Goal: Complete application form: Complete application form

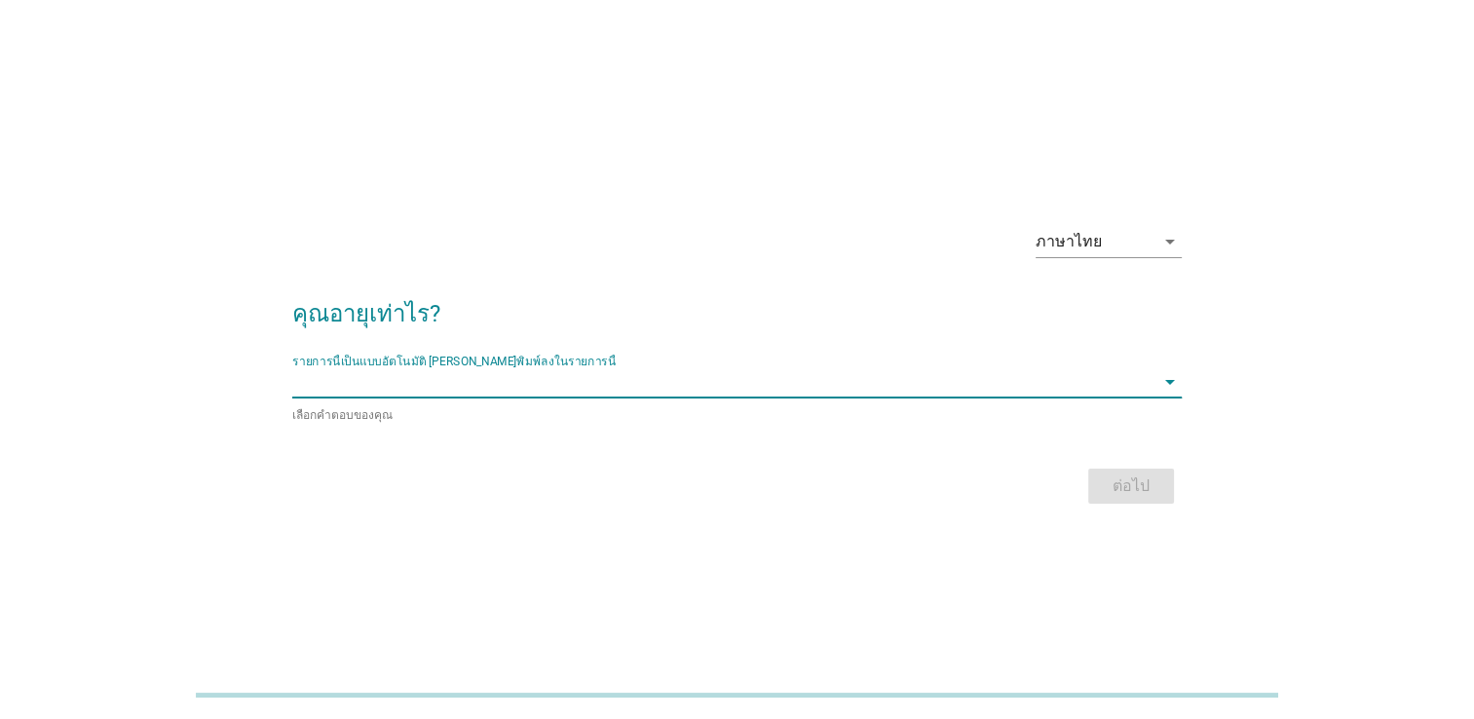
click at [629, 393] on input "รายการนี้เป็นแบบอัตโนมัติ คุณสามารถพิมพ์ลงในรายการนี้" at bounding box center [723, 381] width 862 height 31
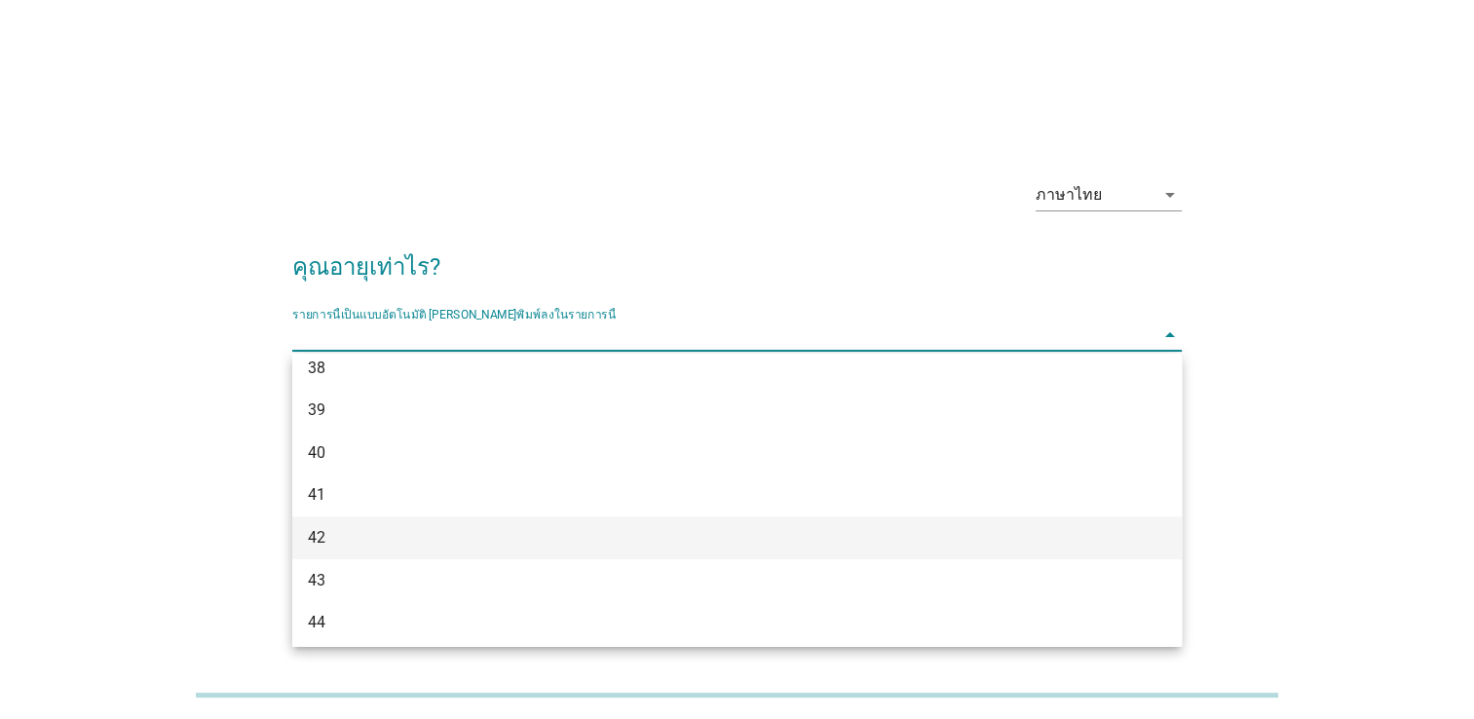
scroll to position [865, 0]
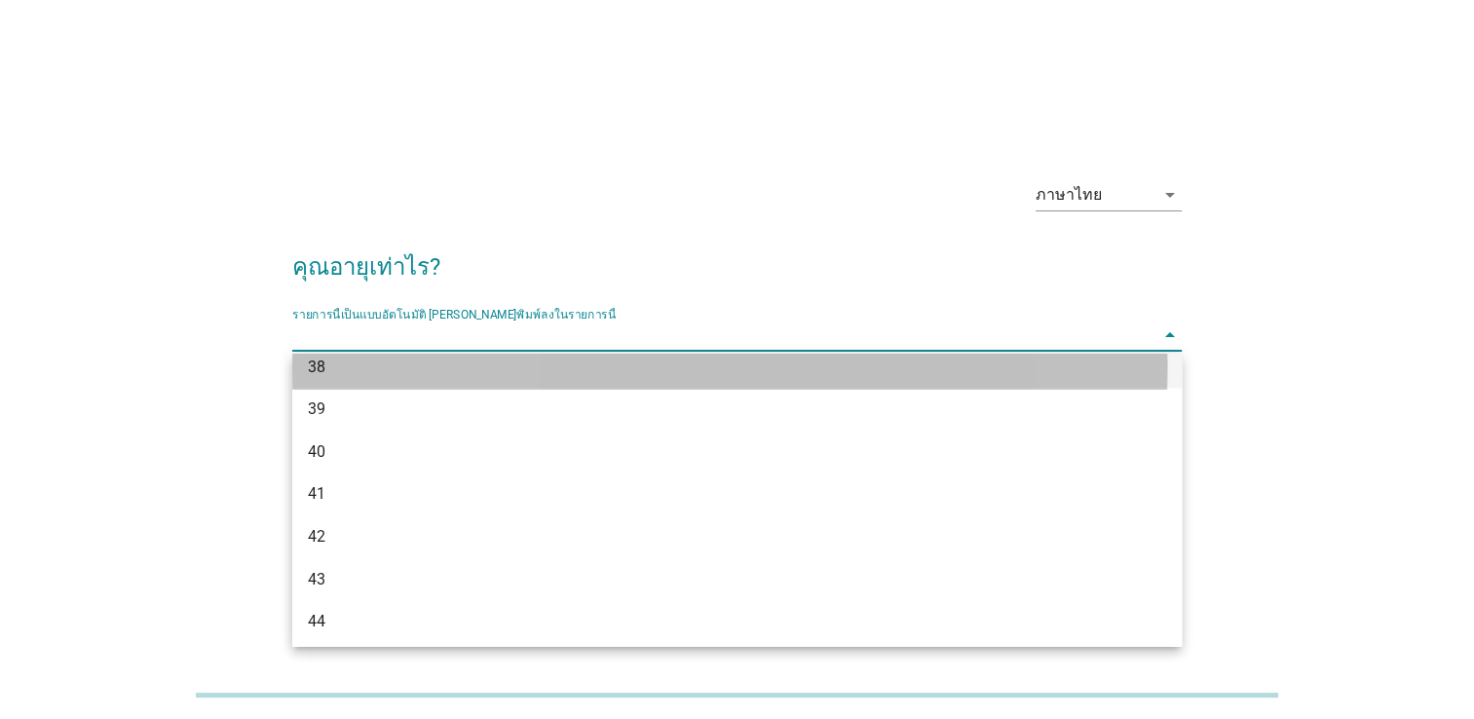
click at [433, 376] on div "38" at bounding box center [701, 367] width 787 height 23
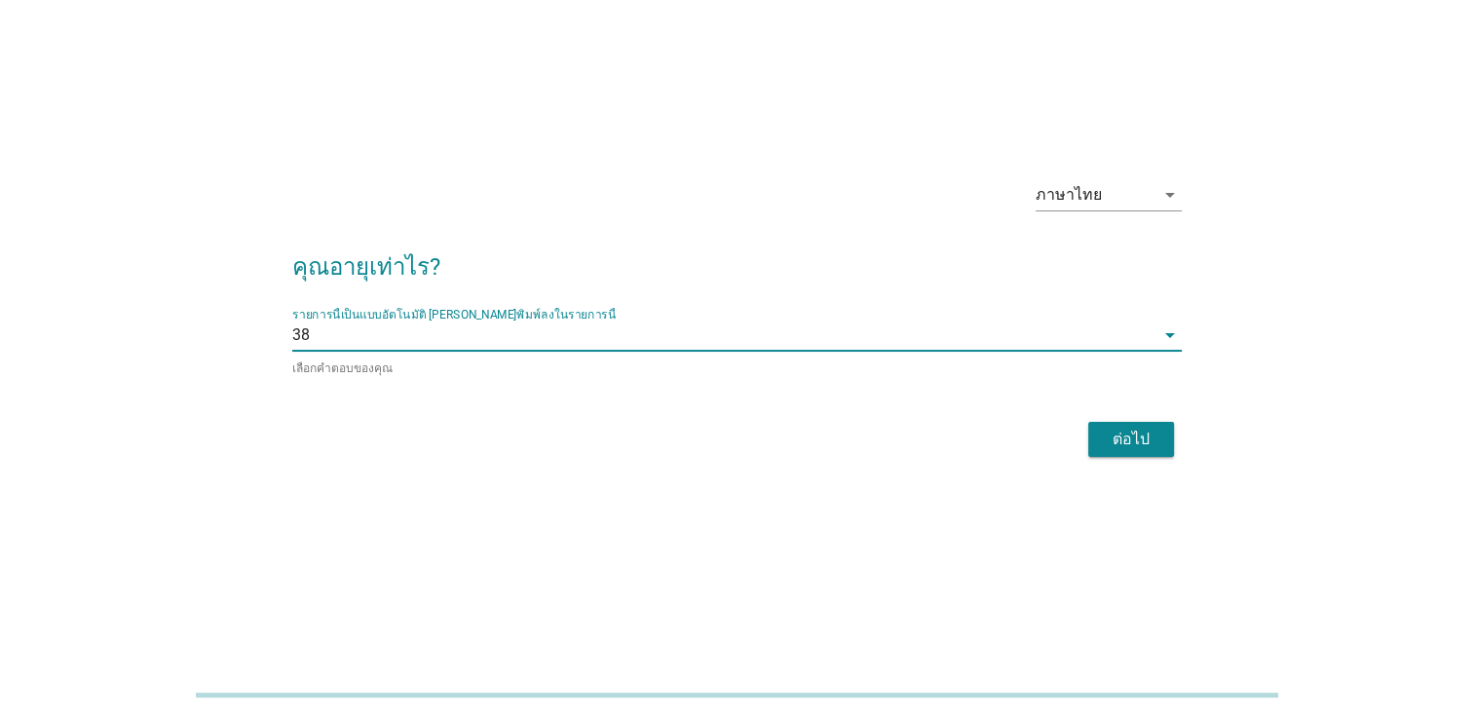
click at [1113, 435] on div "ต่อไป" at bounding box center [1131, 439] width 55 height 23
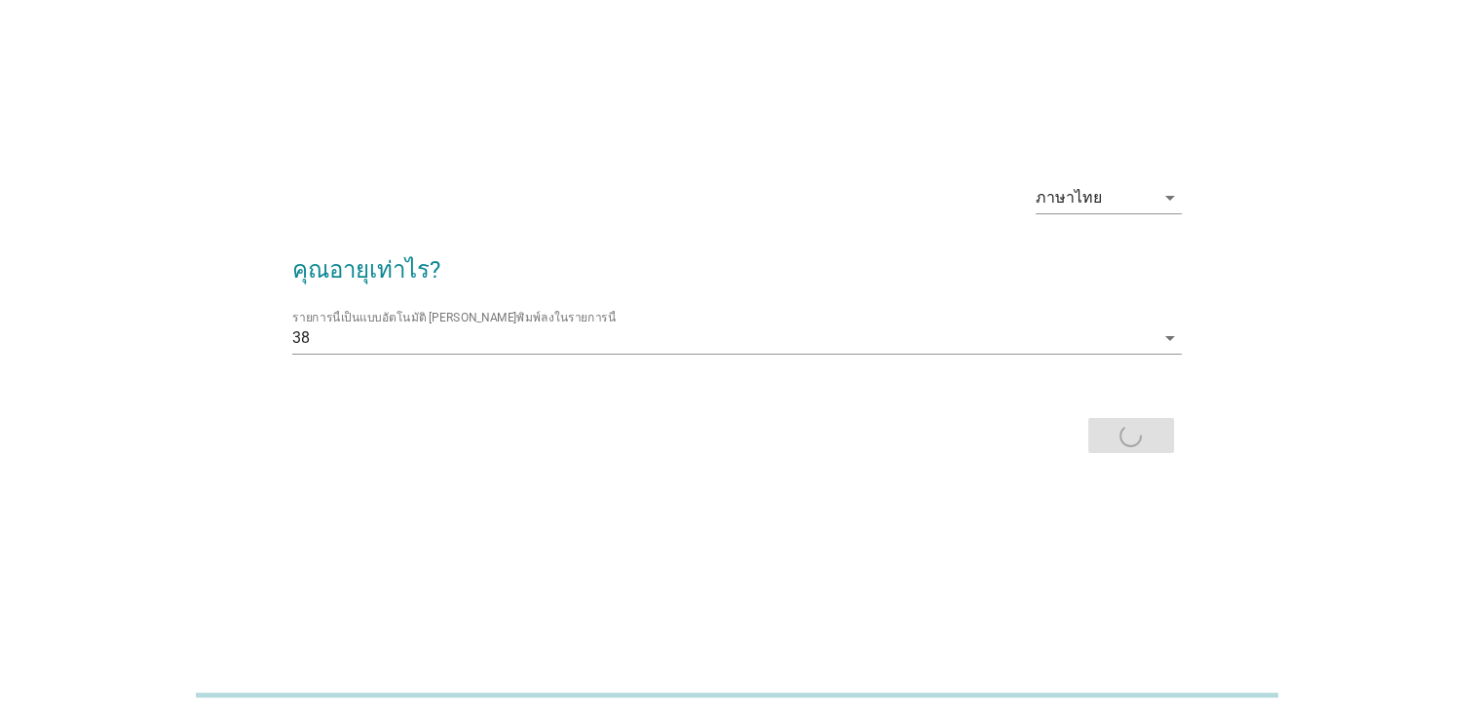
scroll to position [0, 0]
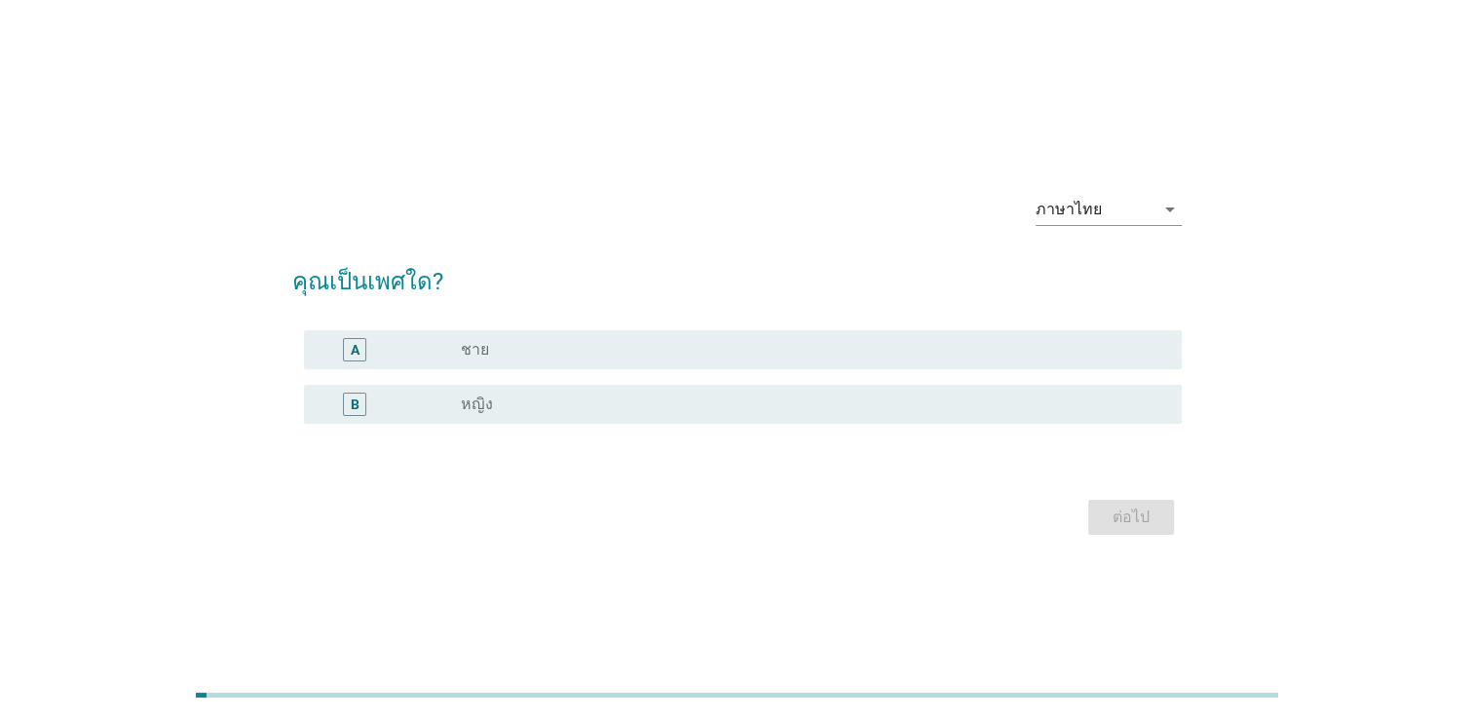
click at [642, 413] on div "radio_button_unchecked หญิง" at bounding box center [806, 404] width 690 height 19
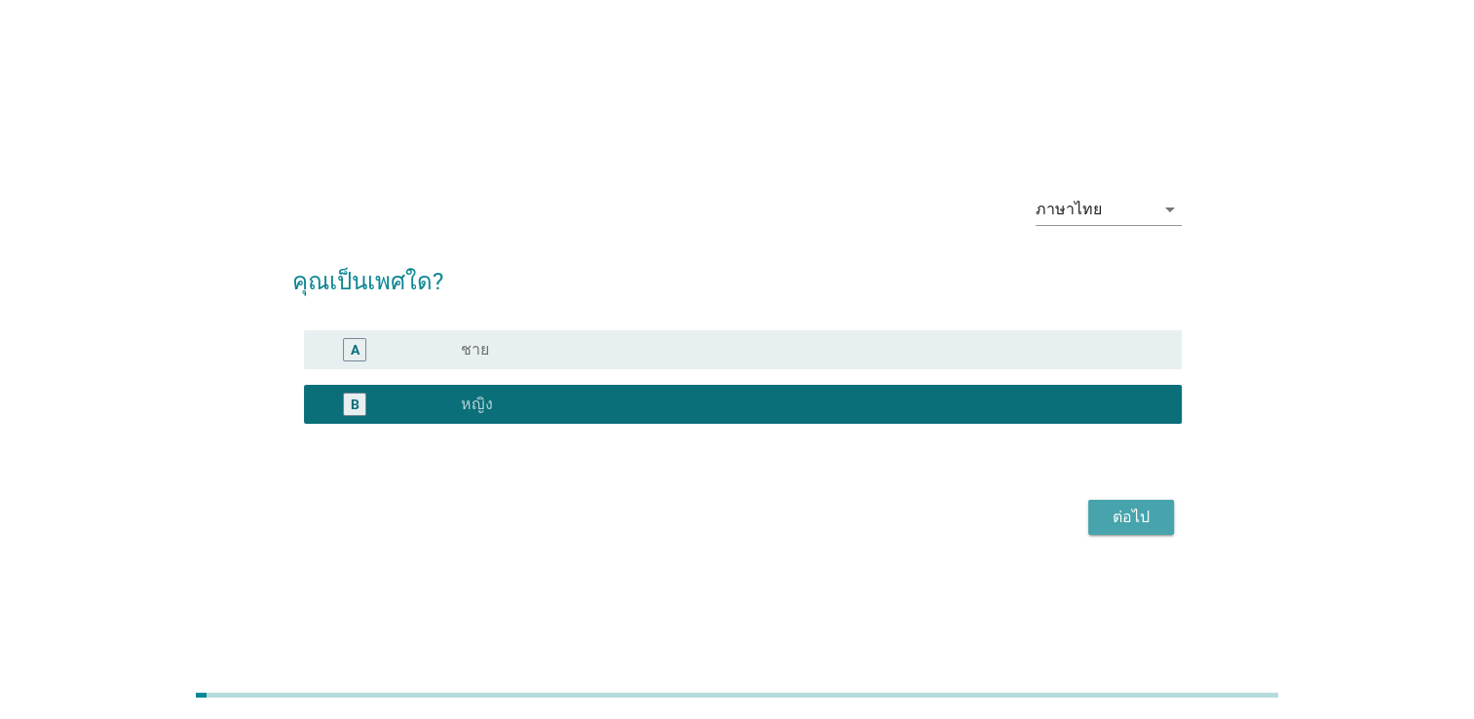
click at [1139, 525] on div "ต่อไป" at bounding box center [1131, 517] width 55 height 23
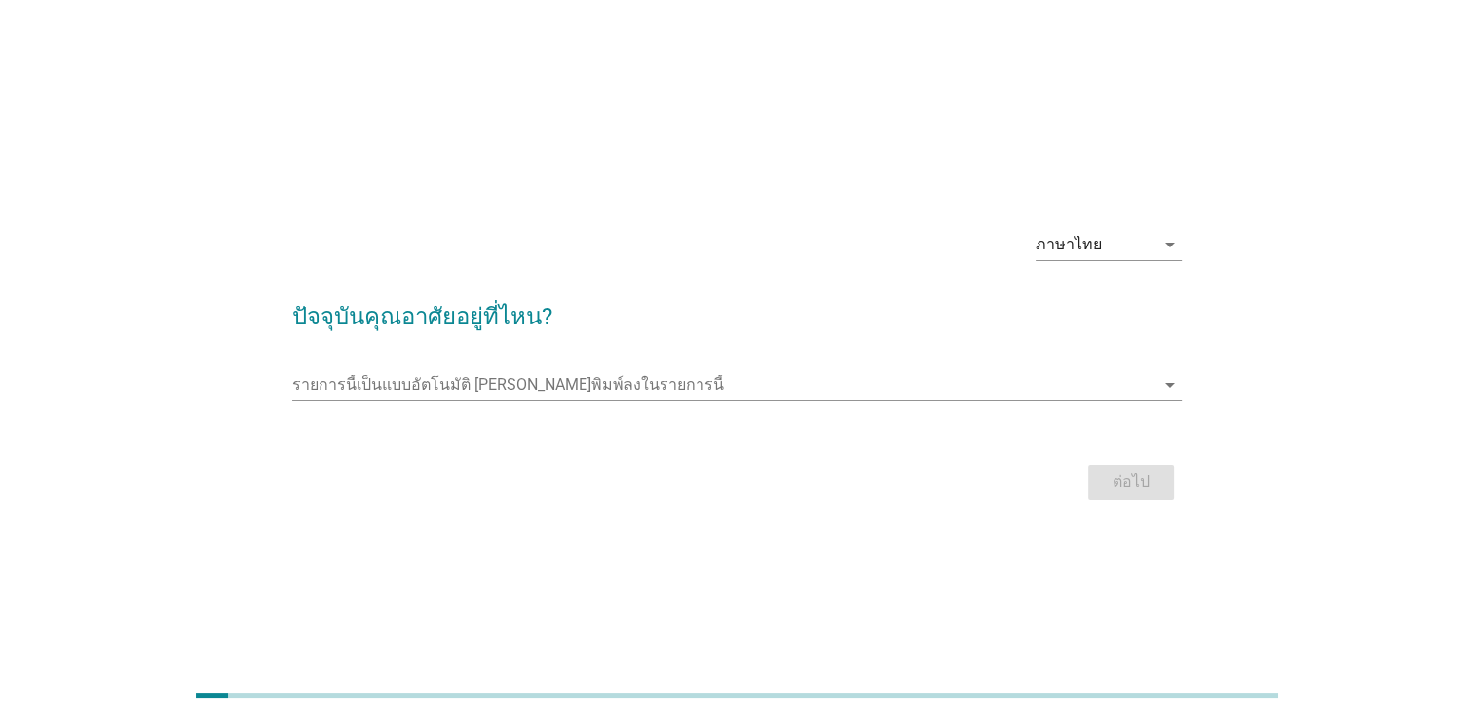
click at [622, 361] on div "รายการนี้เป็นแบบอัตโนมัติ [PERSON_NAME]พิมพ์ลงในรายการนี้ arrow_drop_down" at bounding box center [737, 389] width 890 height 62
click at [611, 377] on input "รายการนี้เป็นแบบอัตโนมัติ คุณสามารถพิมพ์ลงในรายการนี้" at bounding box center [723, 384] width 862 height 31
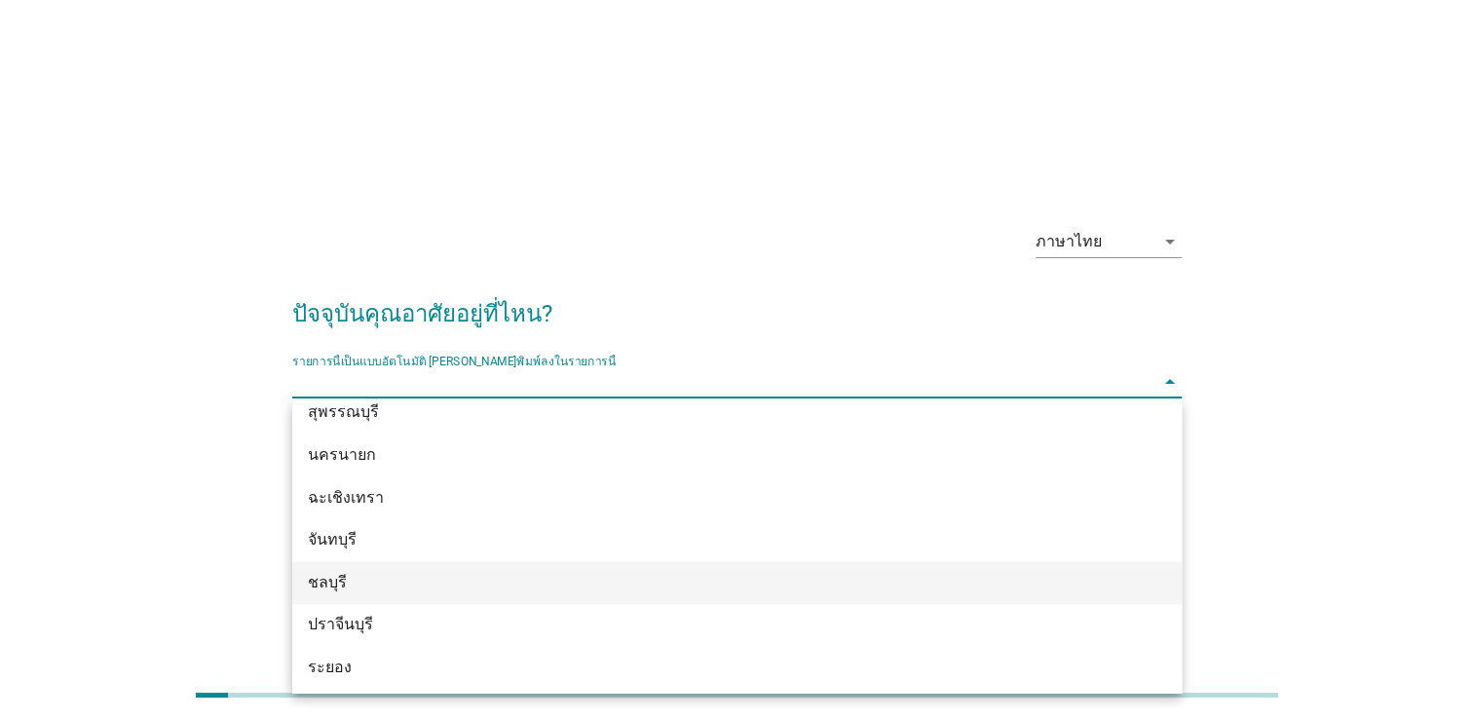
scroll to position [2144, 0]
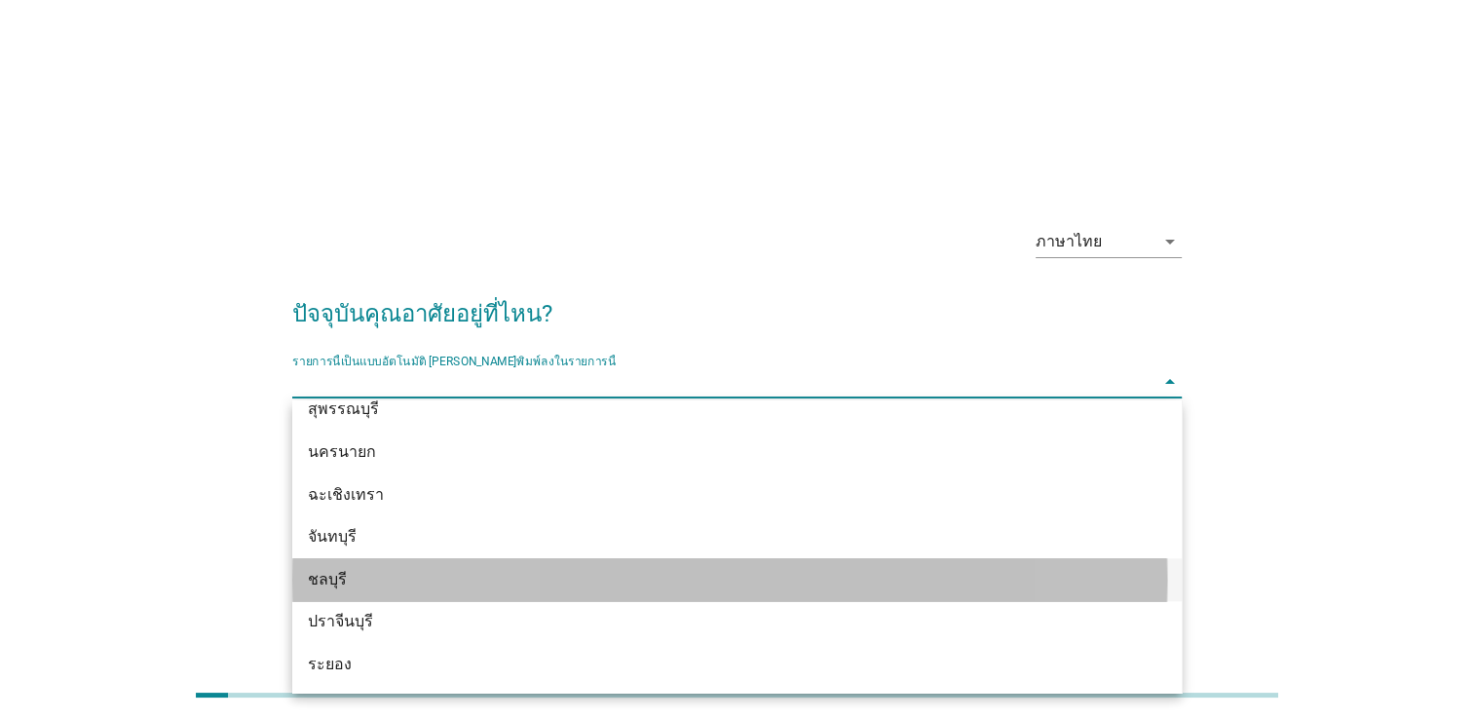
click at [487, 591] on div "ชลบุรี" at bounding box center [701, 579] width 787 height 23
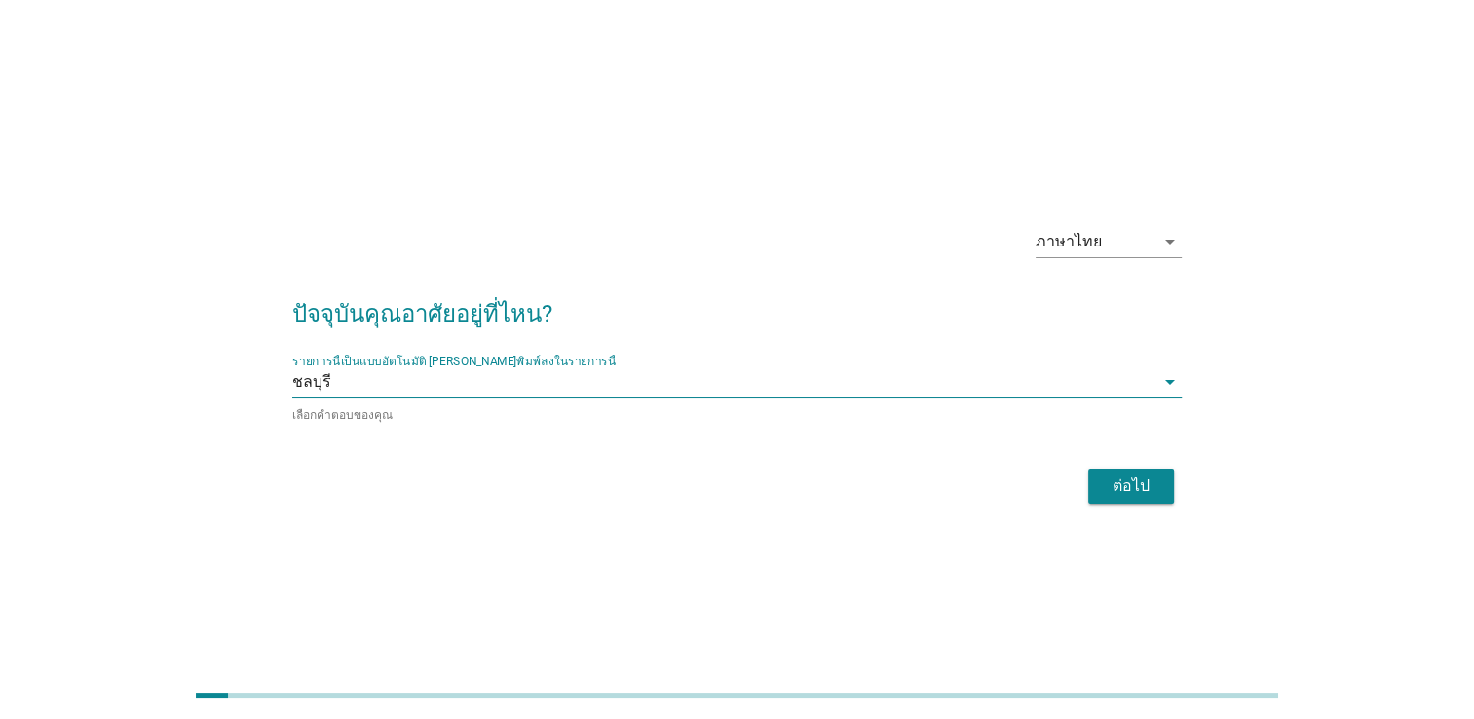
click at [1146, 493] on div "ต่อไป" at bounding box center [1131, 486] width 55 height 23
